Goal: Task Accomplishment & Management: Use online tool/utility

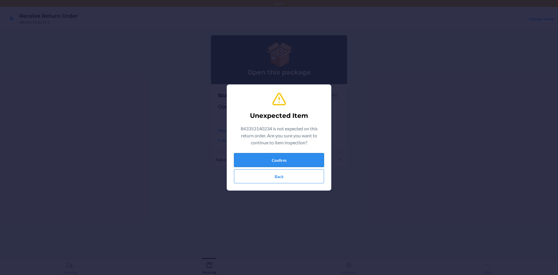
click at [278, 157] on button "Confirm" at bounding box center [279, 160] width 90 height 14
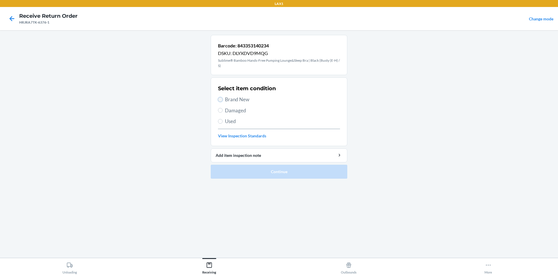
click at [219, 99] on input "Brand New" at bounding box center [220, 99] width 5 height 5
radio input "true"
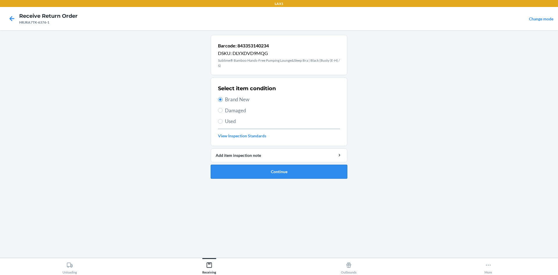
click at [270, 171] on button "Continue" at bounding box center [279, 171] width 137 height 14
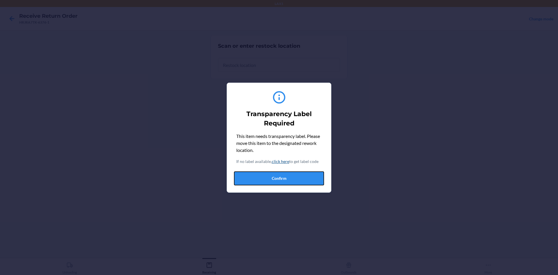
click at [273, 176] on button "Confirm" at bounding box center [279, 178] width 90 height 14
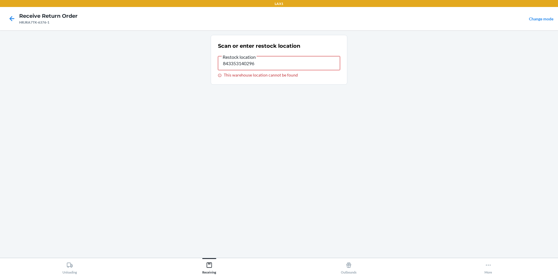
drag, startPoint x: 245, startPoint y: 65, endPoint x: 202, endPoint y: 72, distance: 43.8
click at [200, 74] on main "Scan or enter restock location Restock location 843353140296 This warehouse loc…" at bounding box center [279, 143] width 558 height 227
type input "RTCART042"
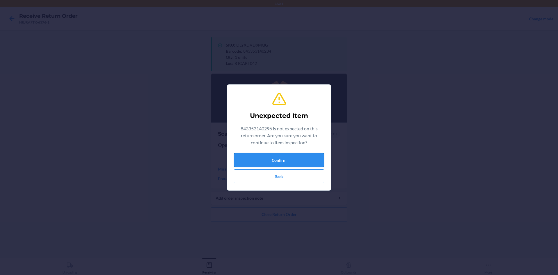
click at [264, 156] on button "Confirm" at bounding box center [279, 160] width 90 height 14
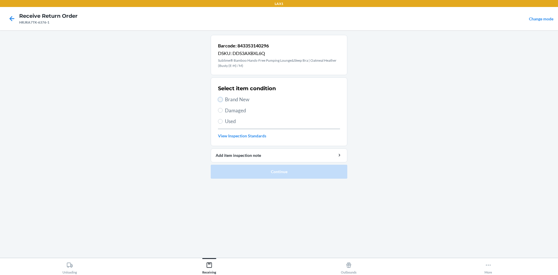
click at [220, 98] on input "Brand New" at bounding box center [220, 99] width 5 height 5
radio input "true"
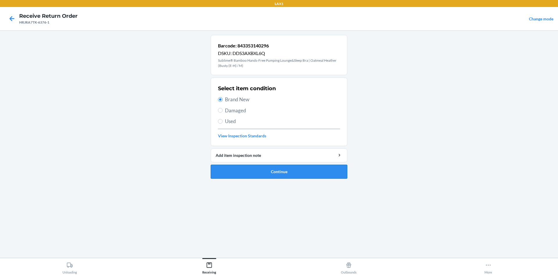
click at [275, 168] on button "Continue" at bounding box center [279, 171] width 137 height 14
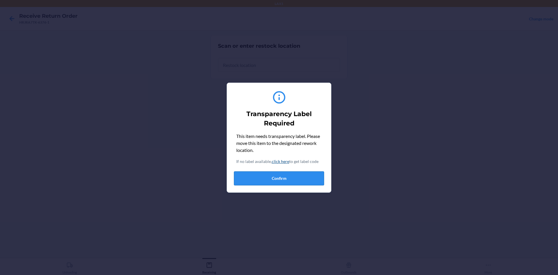
click at [300, 174] on button "Confirm" at bounding box center [279, 178] width 90 height 14
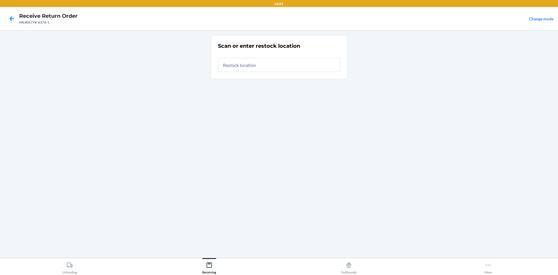
type input "RTCART042"
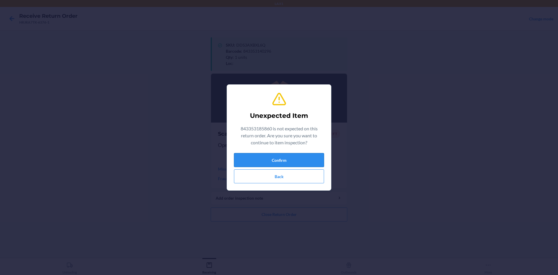
click at [284, 160] on button "Confirm" at bounding box center [279, 160] width 90 height 14
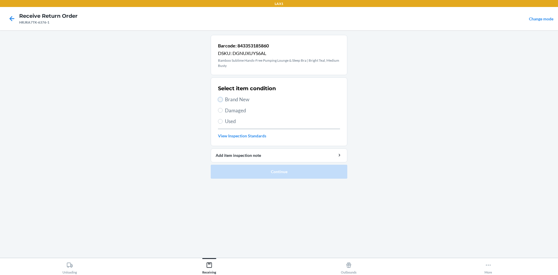
click at [219, 100] on input "Brand New" at bounding box center [220, 99] width 5 height 5
radio input "true"
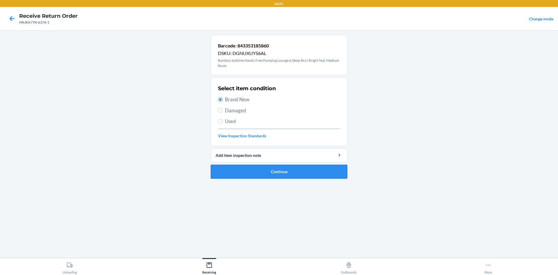
click at [281, 168] on button "Continue" at bounding box center [279, 171] width 137 height 14
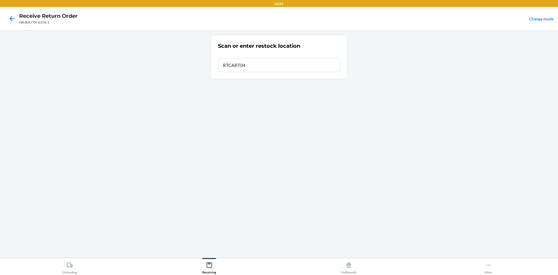
type input "RTCART042"
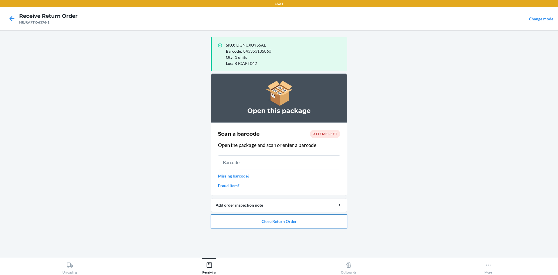
click at [307, 222] on button "Close Return Order" at bounding box center [279, 221] width 137 height 14
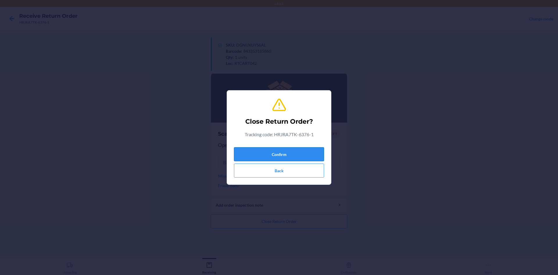
click at [286, 150] on button "Confirm" at bounding box center [279, 154] width 90 height 14
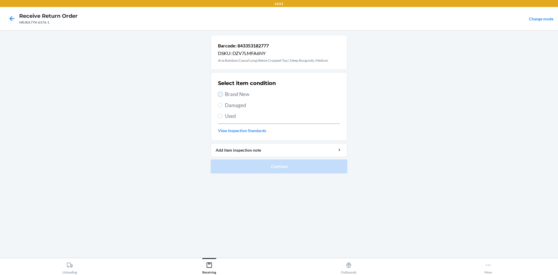
click at [221, 94] on input "Brand New" at bounding box center [220, 94] width 5 height 5
radio input "true"
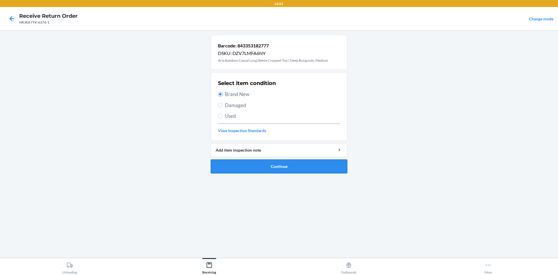
click at [277, 165] on button "Continue" at bounding box center [279, 166] width 137 height 14
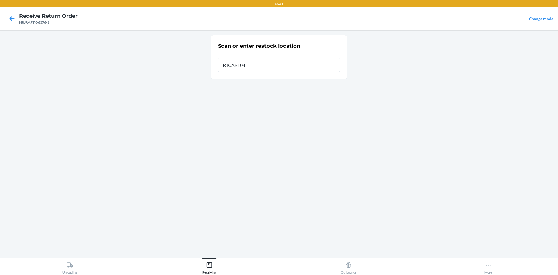
type input "RTCART042"
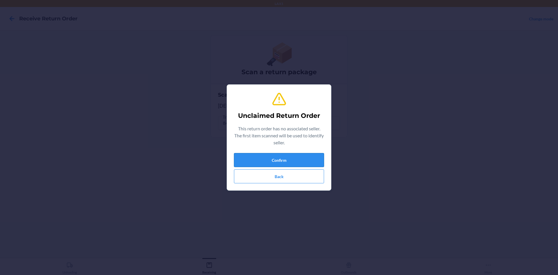
click at [289, 159] on button "Confirm" at bounding box center [279, 160] width 90 height 14
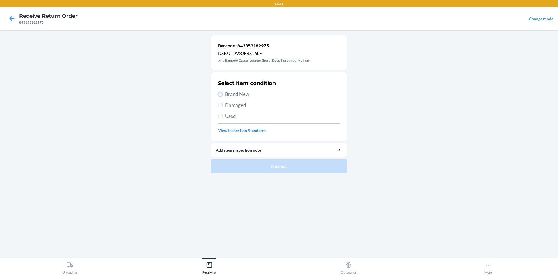
click at [219, 92] on input "Brand New" at bounding box center [220, 94] width 5 height 5
radio input "true"
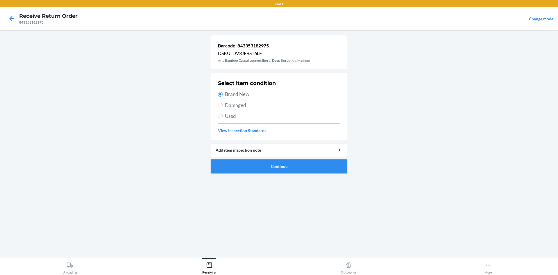
click at [276, 162] on button "Continue" at bounding box center [279, 166] width 137 height 14
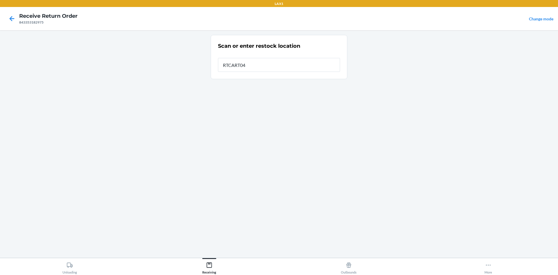
type input "RTCART042"
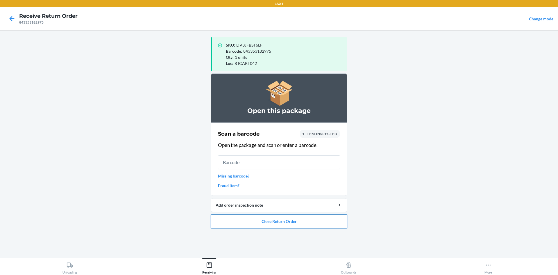
click at [315, 220] on button "Close Return Order" at bounding box center [279, 221] width 137 height 14
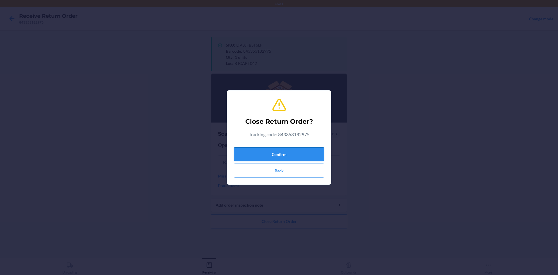
click at [297, 152] on button "Confirm" at bounding box center [279, 154] width 90 height 14
